Goal: Task Accomplishment & Management: Use online tool/utility

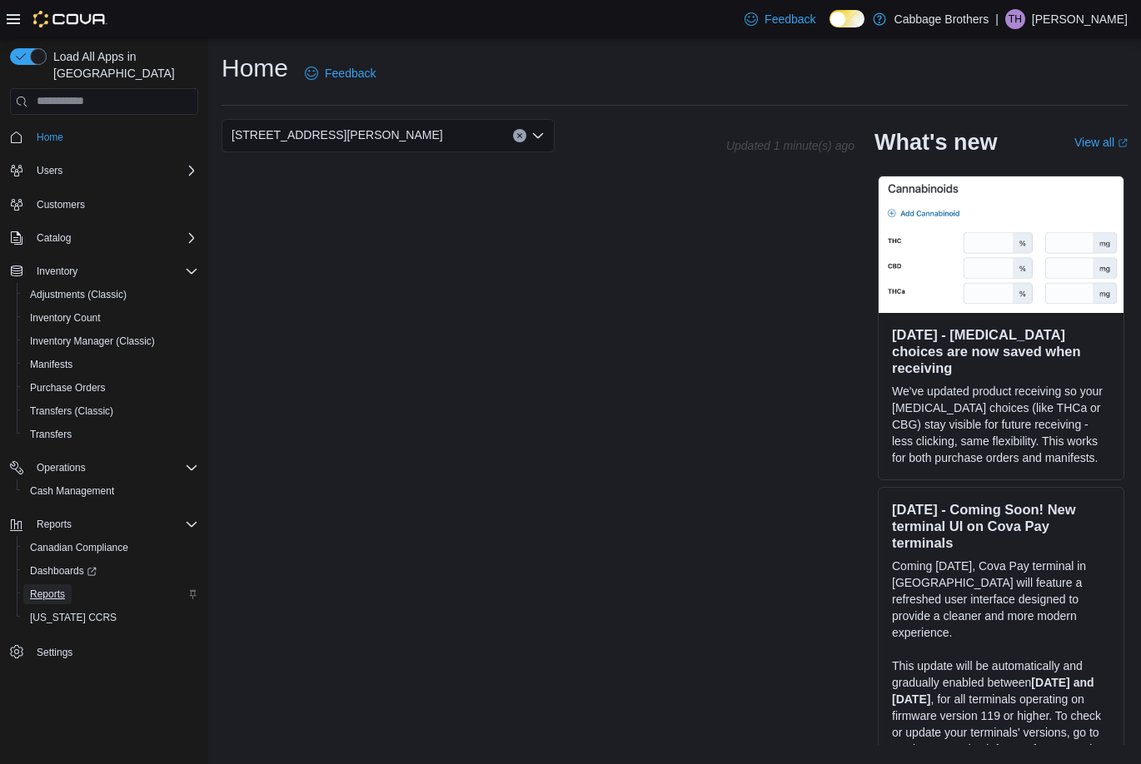
click at [51, 588] on span "Reports" at bounding box center [47, 594] width 35 height 13
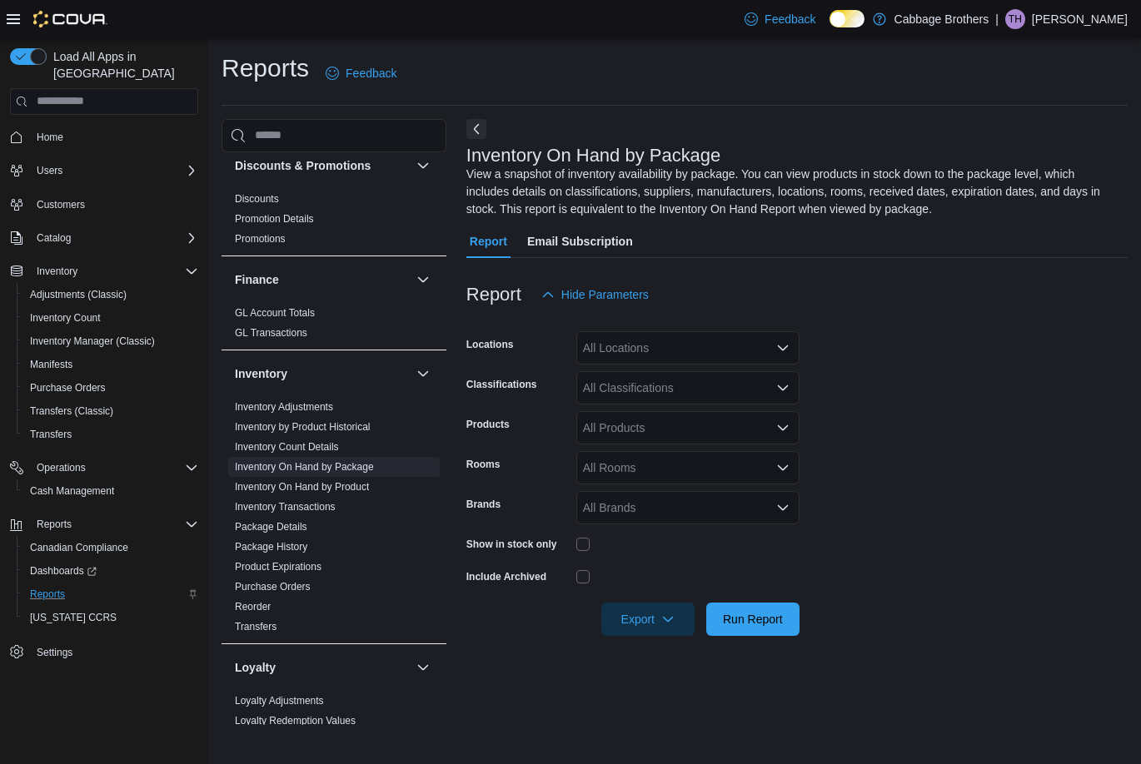
scroll to position [333, 0]
click at [788, 350] on icon "Open list of options" at bounding box center [782, 347] width 13 height 13
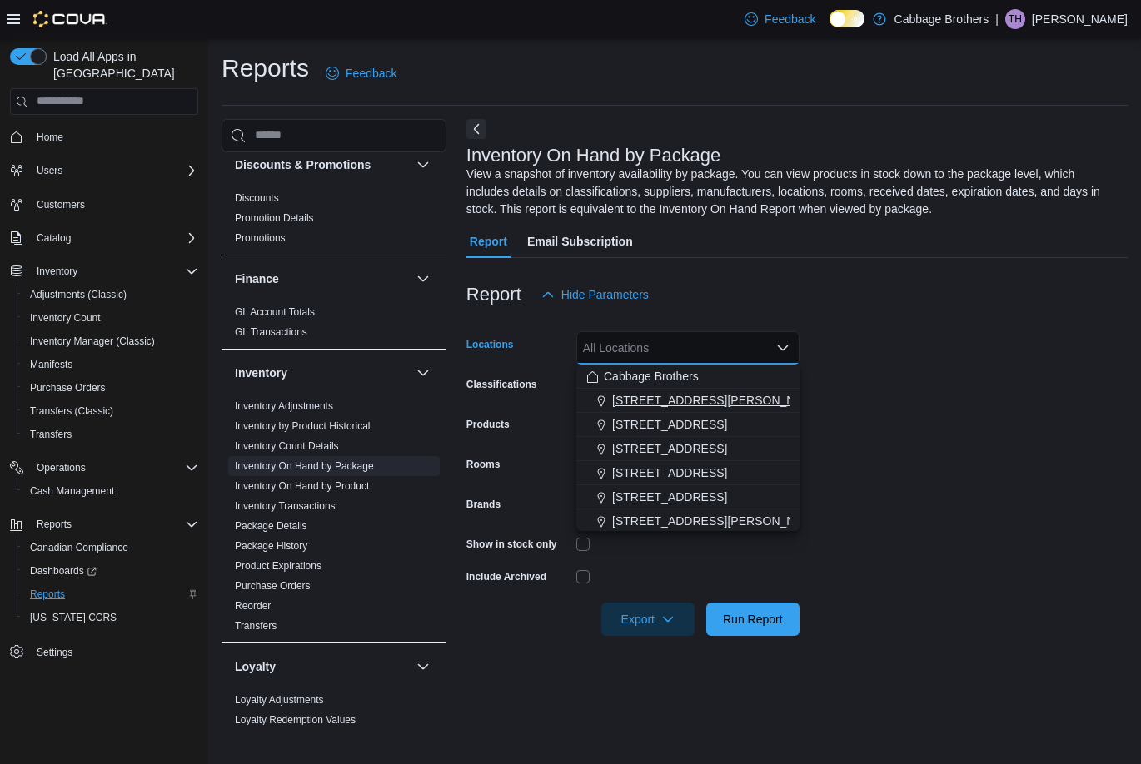
click at [675, 394] on span "[STREET_ADDRESS][PERSON_NAME]" at bounding box center [717, 400] width 211 height 17
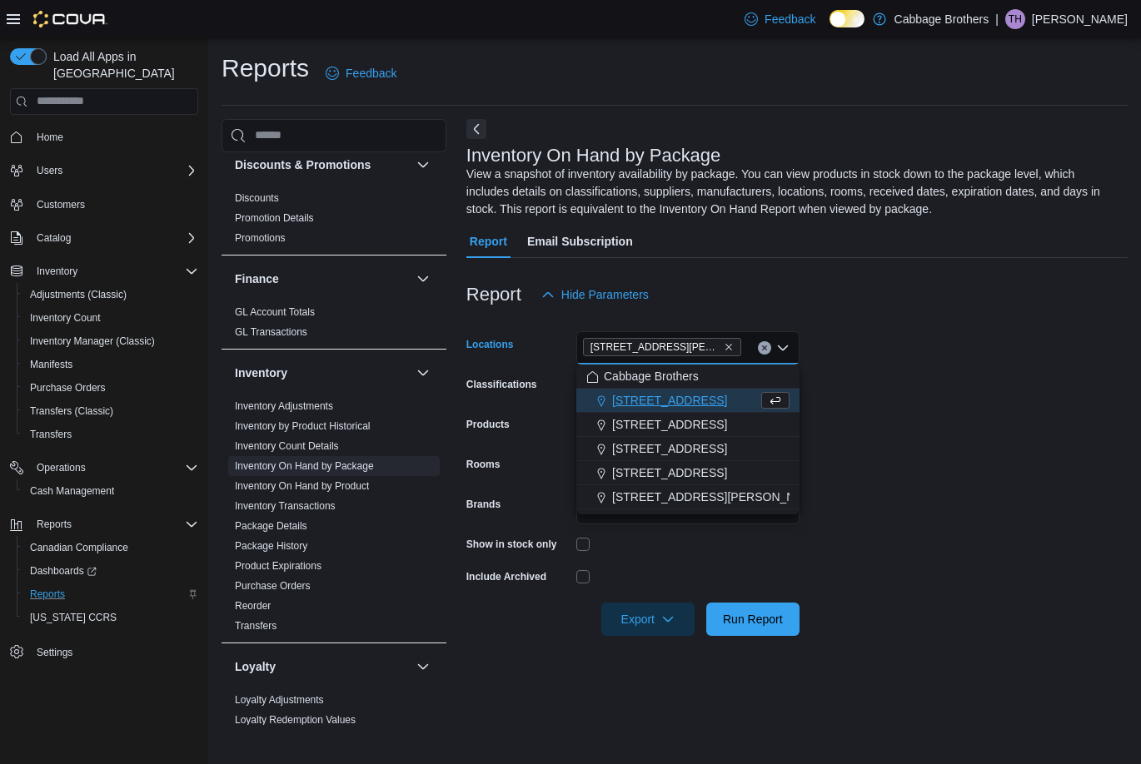
click at [967, 397] on form "Locations [STREET_ADDRESS][PERSON_NAME] Selected. [STREET_ADDRESS][PERSON_NAME]…" at bounding box center [796, 473] width 661 height 325
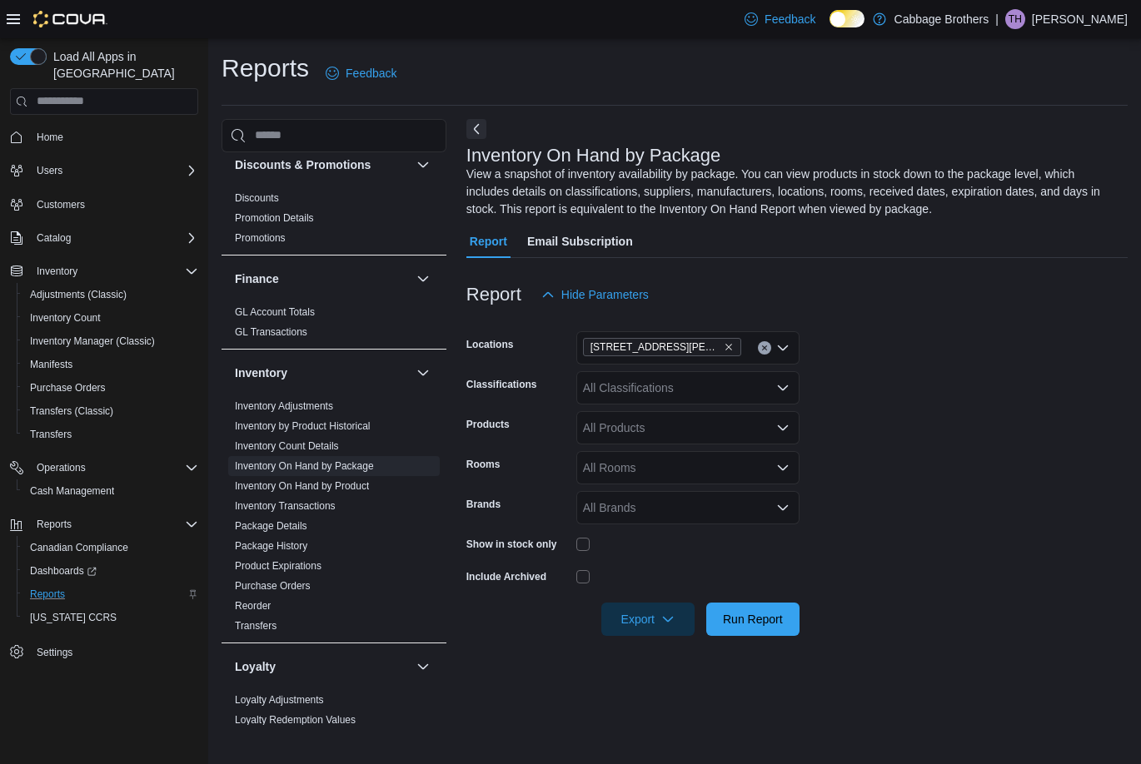
click at [714, 388] on div "All Classifications" at bounding box center [687, 387] width 223 height 33
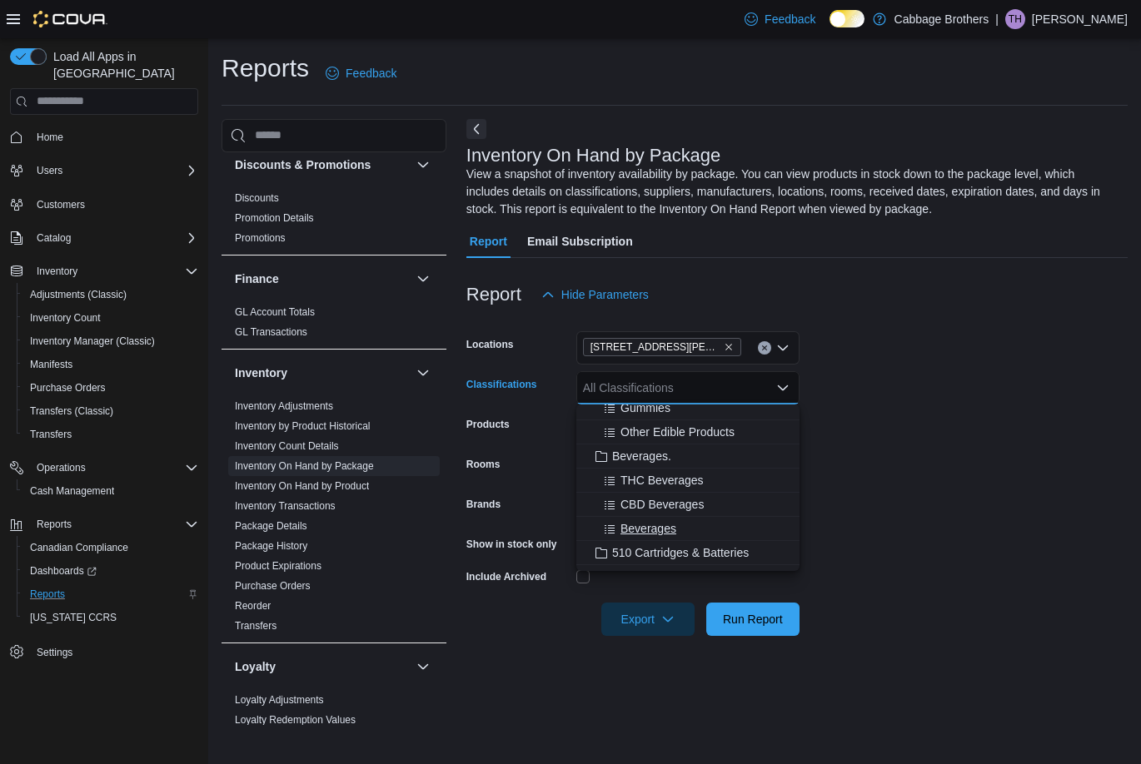
scroll to position [500, 0]
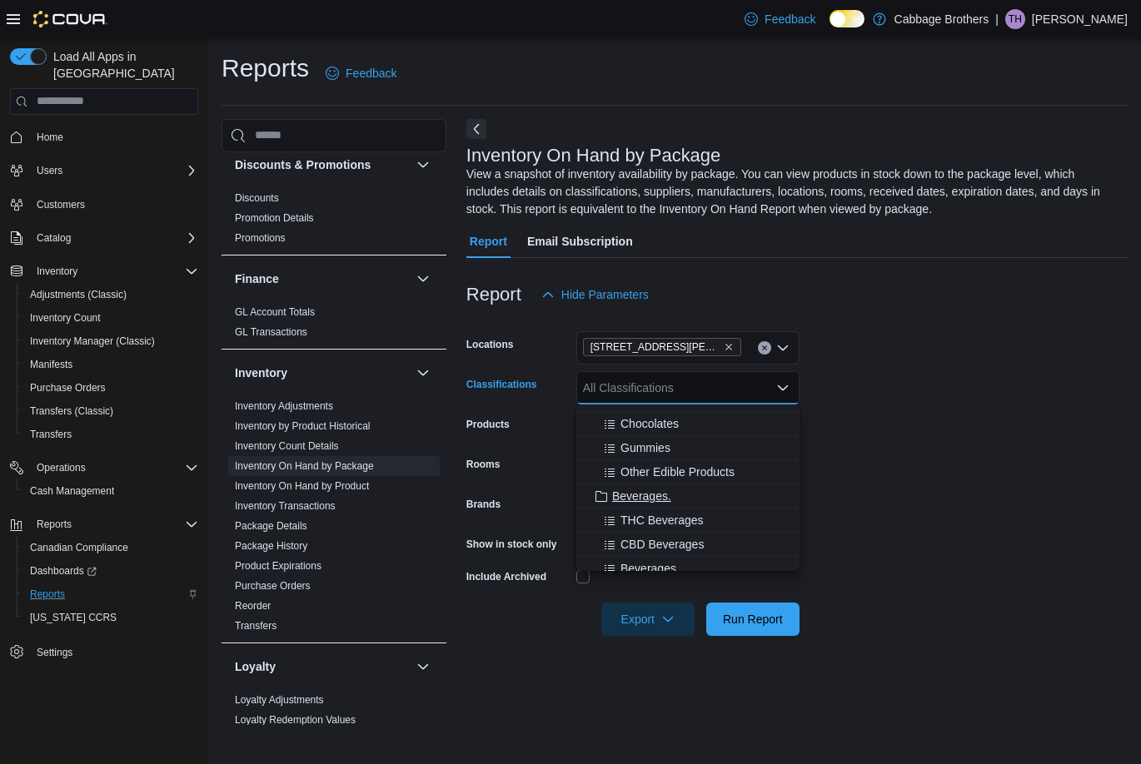
click at [651, 497] on span "Beverages." at bounding box center [641, 496] width 59 height 17
click at [922, 419] on form "Locations [STREET_ADDRESS][PERSON_NAME]. Combo box. Selected. [GEOGRAPHIC_DATA]…" at bounding box center [796, 473] width 661 height 325
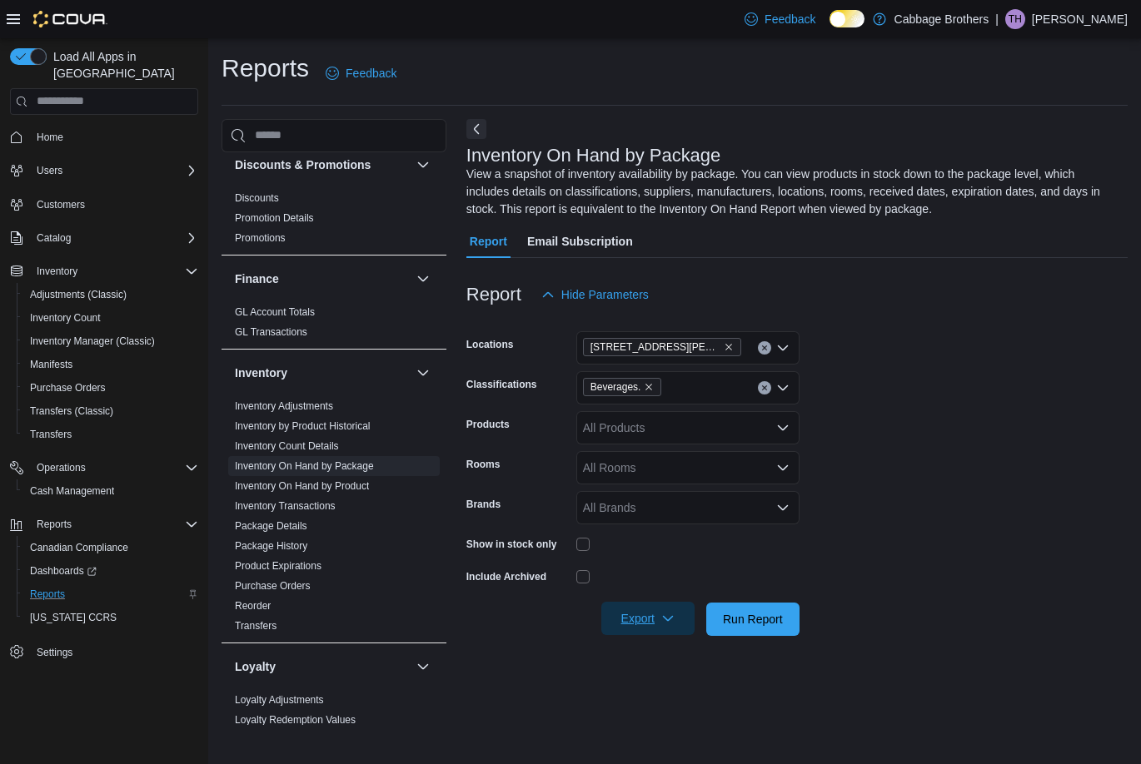
click at [666, 616] on icon "button" at bounding box center [667, 618] width 13 height 13
click at [651, 655] on span "Export to Excel" at bounding box center [650, 652] width 75 height 13
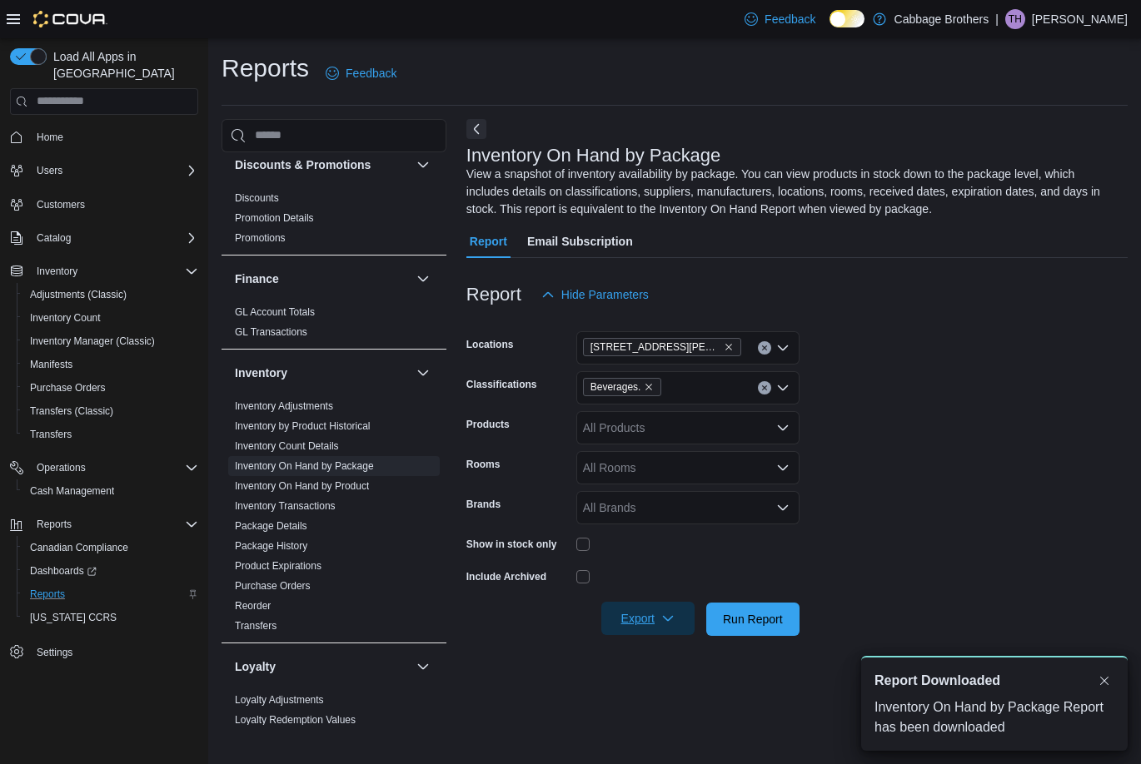
scroll to position [0, 0]
